Goal: Check status: Check status

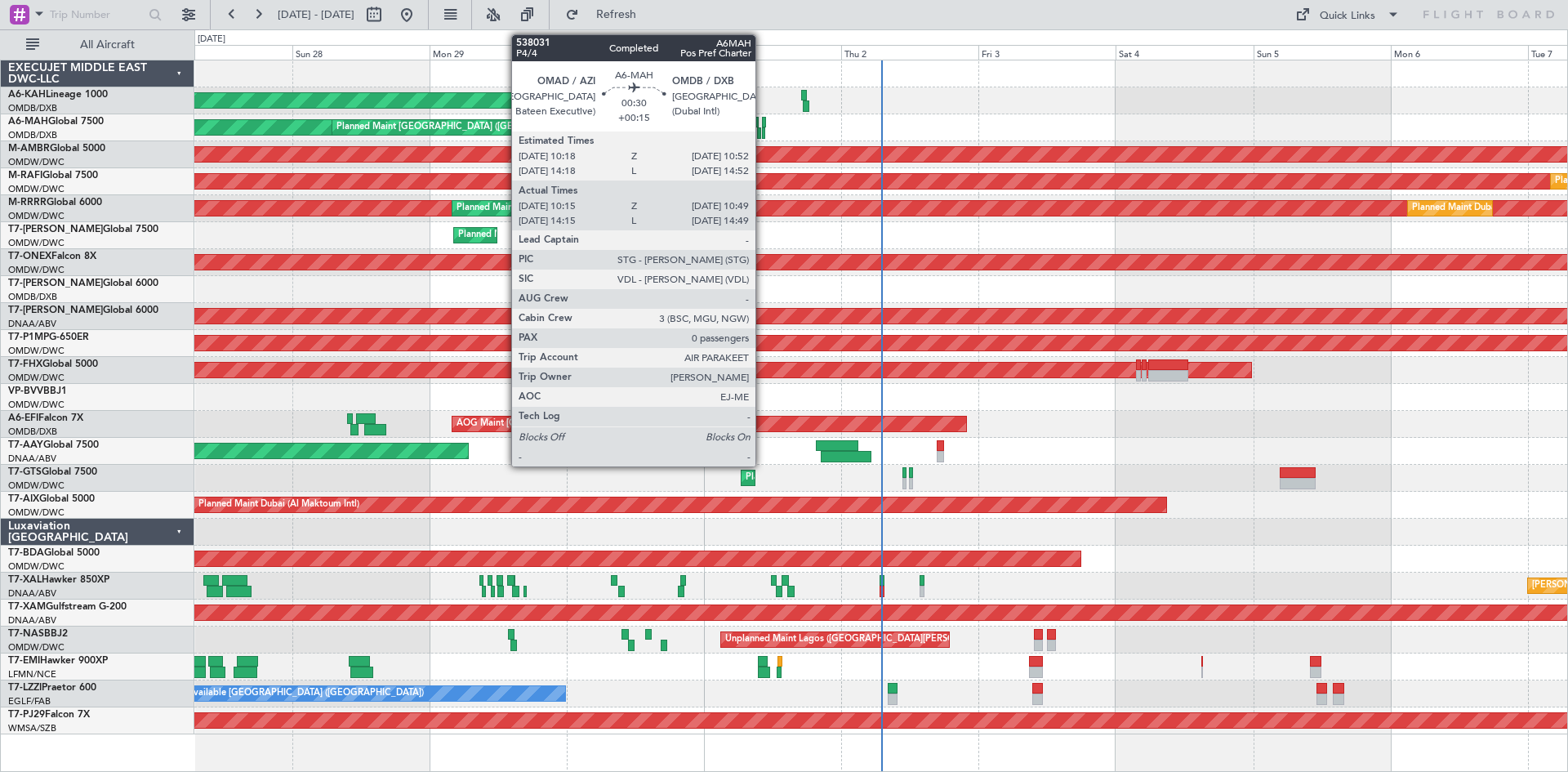
click at [762, 124] on div at bounding box center [763, 122] width 3 height 11
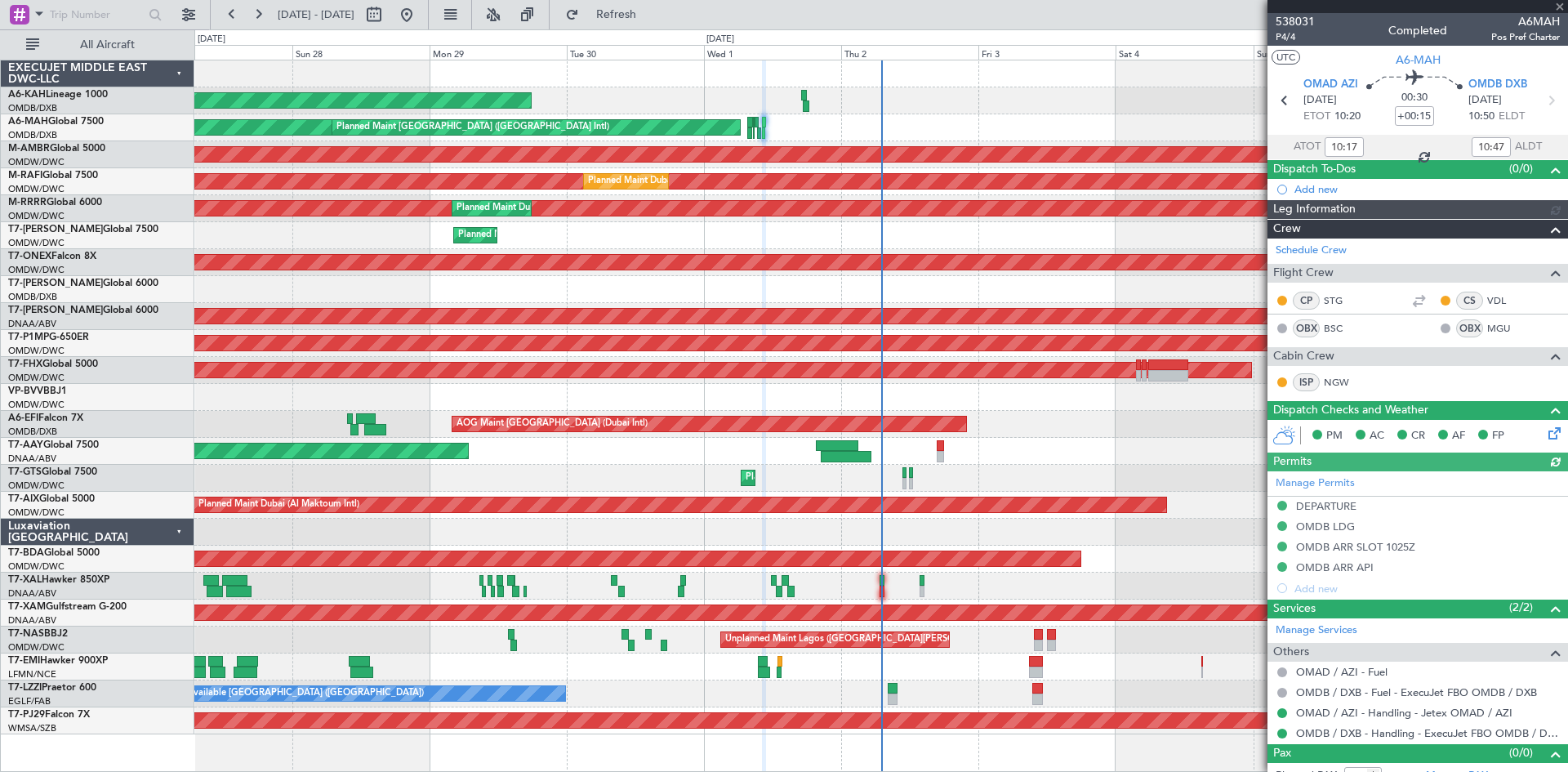
type input "[PERSON_NAME] (ANI)"
type input "7410"
type input "[PERSON_NAME] (ANI)"
type input "7410"
type input "[PERSON_NAME] (ANI)"
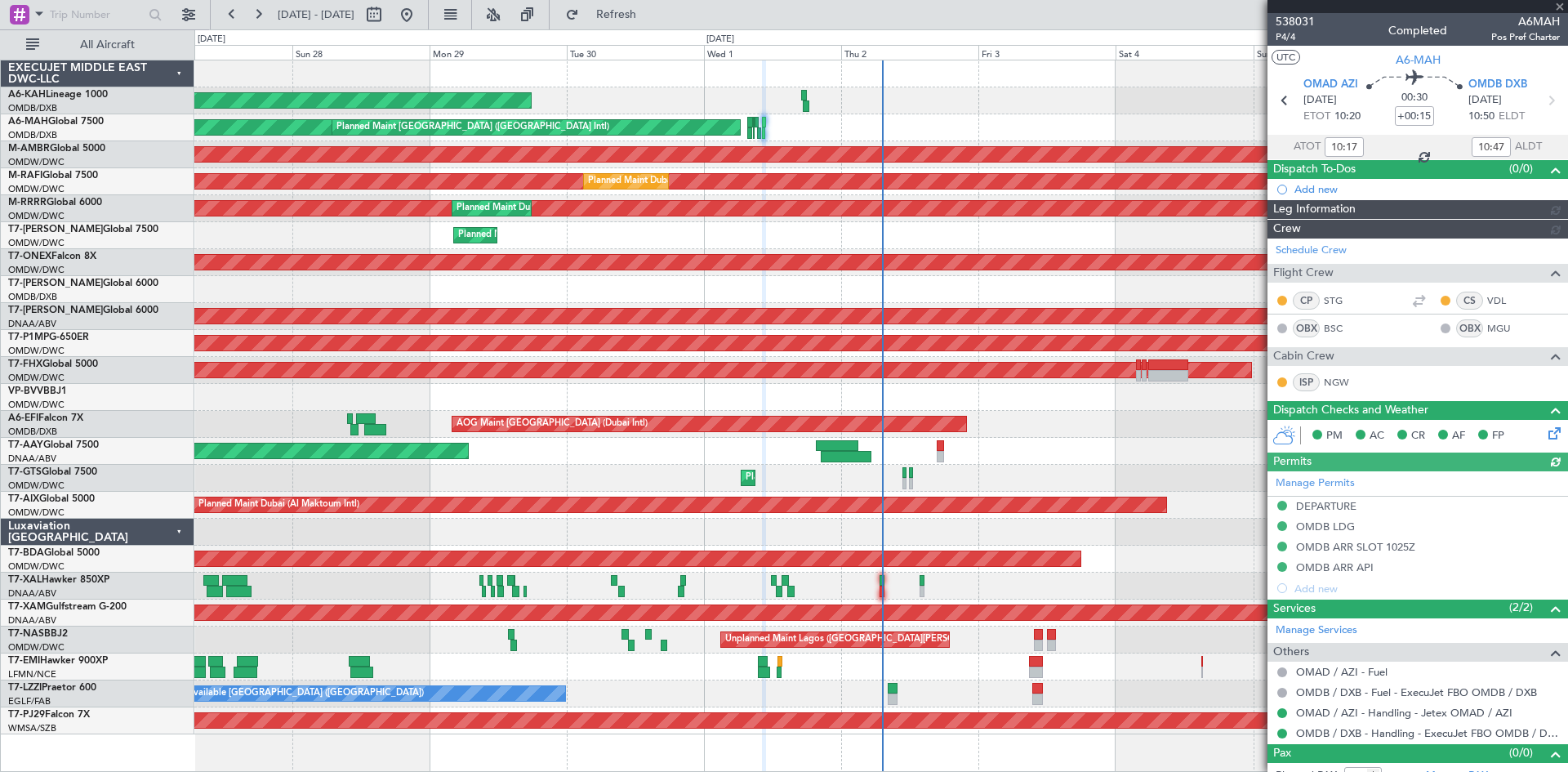
type input "7410"
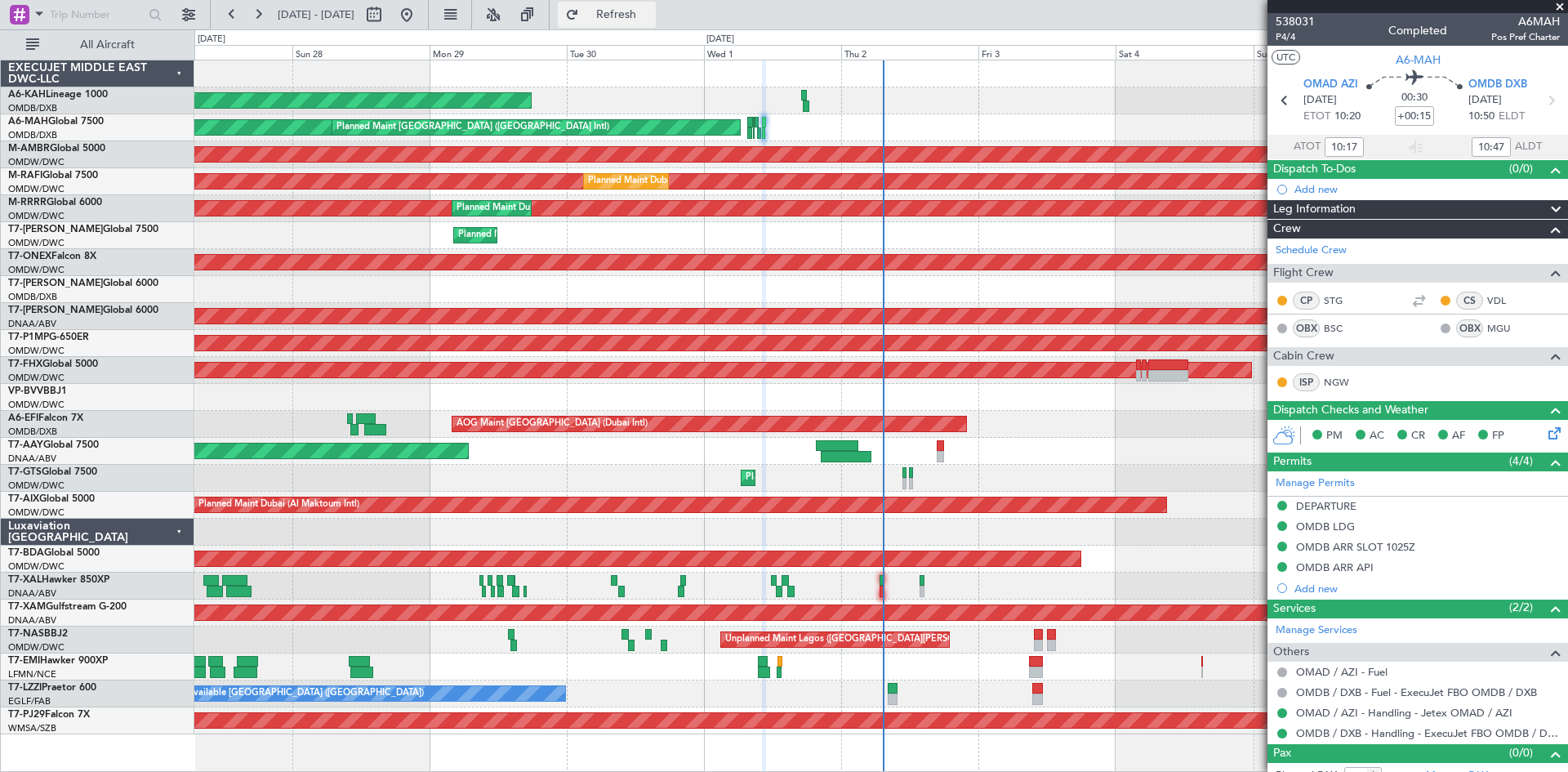
type input "[PERSON_NAME] (ANI)"
type input "7410"
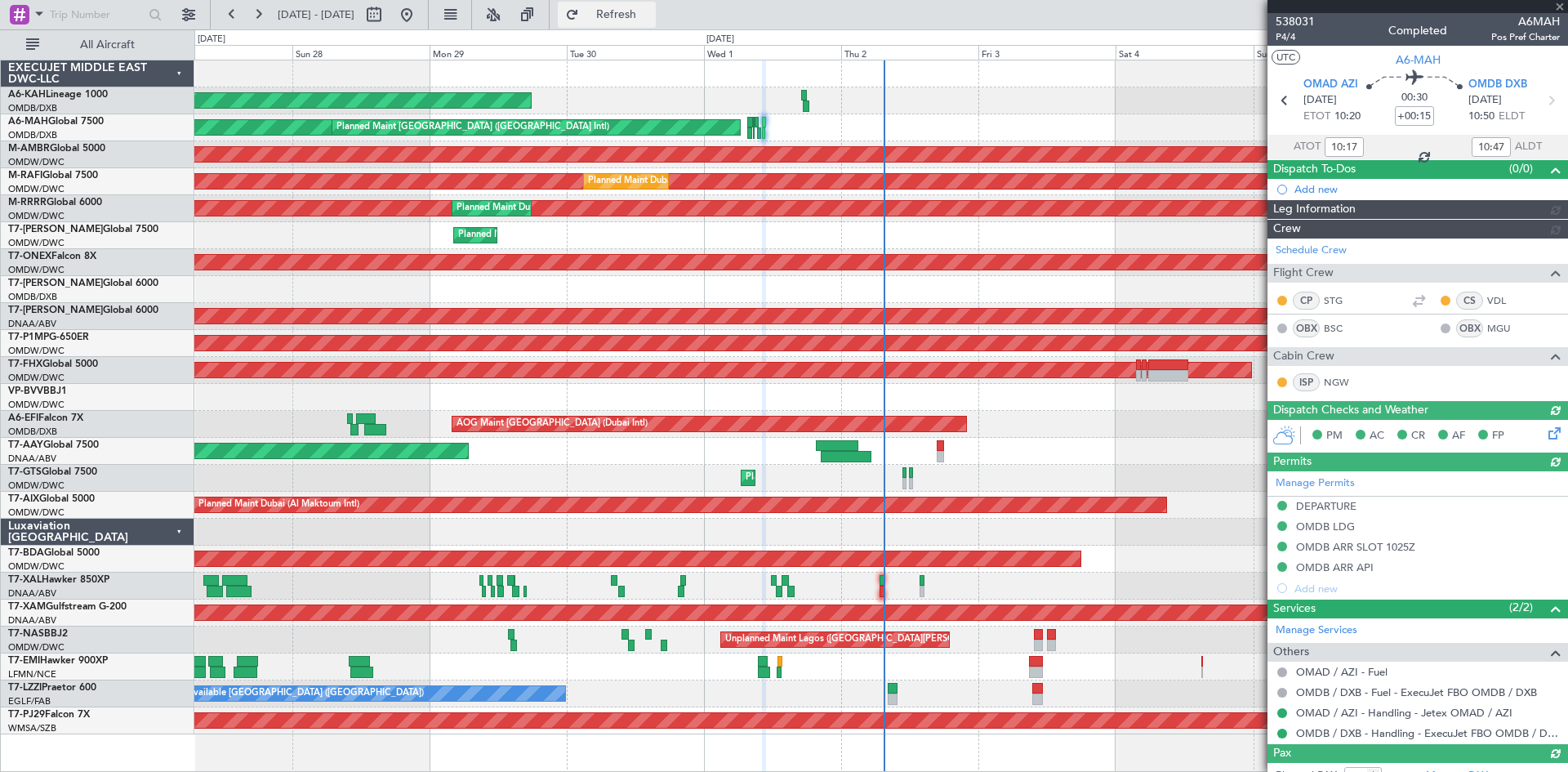
type input "[PERSON_NAME] (ANI)"
type input "7410"
type input "[PERSON_NAME] (ANI)"
type input "7410"
type input "[PERSON_NAME] (ANI)"
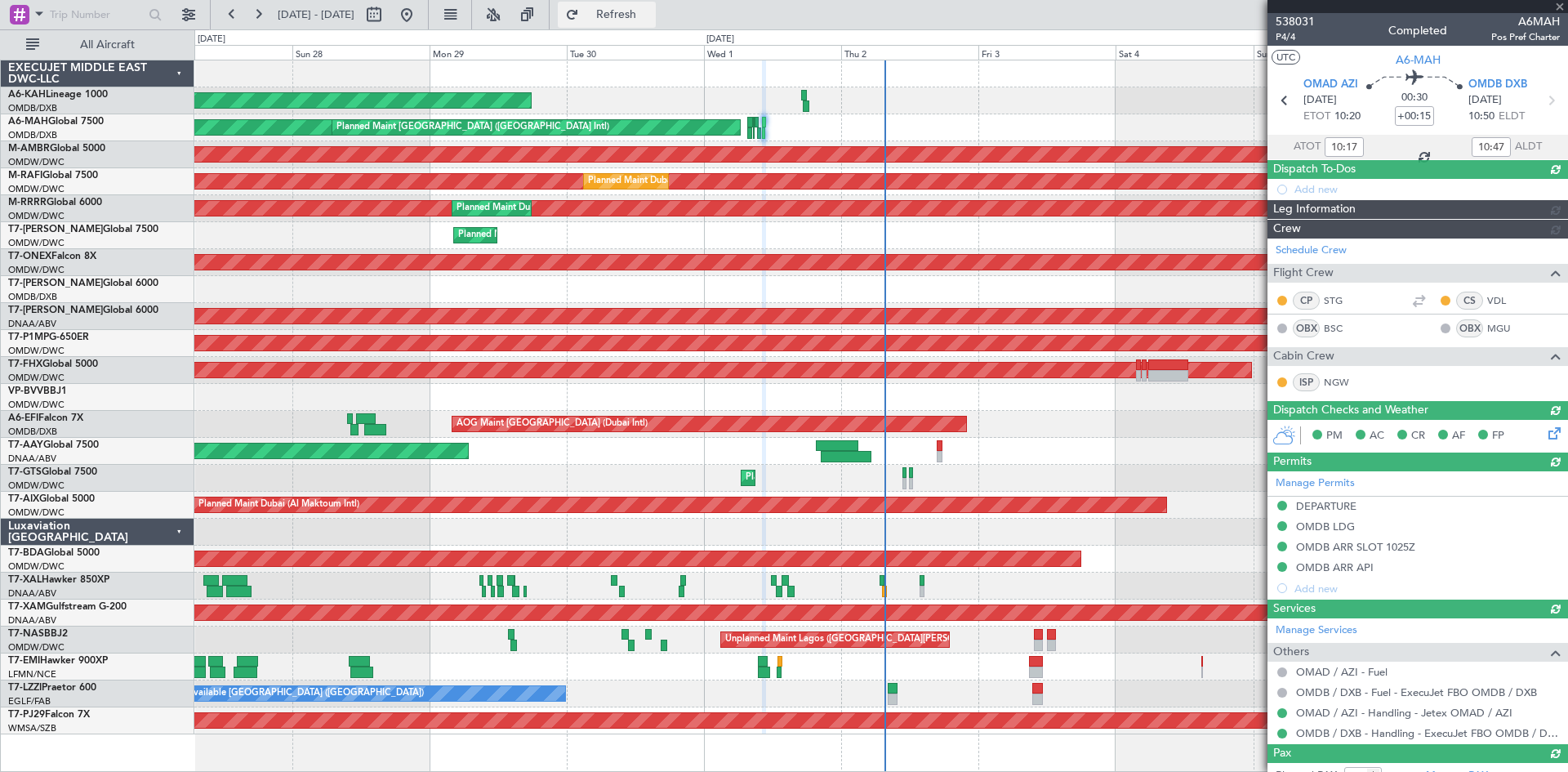
type input "7410"
type input "[PERSON_NAME] (ANI)"
type input "7410"
